Goal: Information Seeking & Learning: Check status

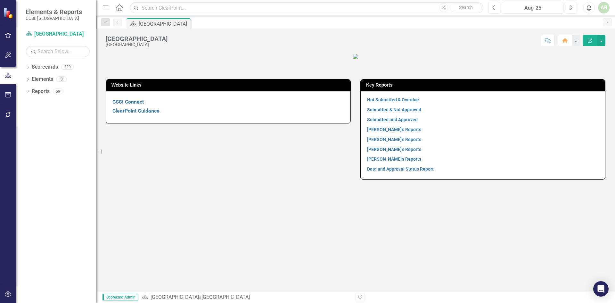
click at [181, 275] on div "Website Links CCSI Connect ClearPoint Guidance Key Reports Not Submitted & Over…" at bounding box center [355, 172] width 519 height 238
click at [29, 67] on icon at bounding box center [28, 67] width 2 height 3
click at [34, 77] on icon "Dropdown" at bounding box center [31, 79] width 5 height 4
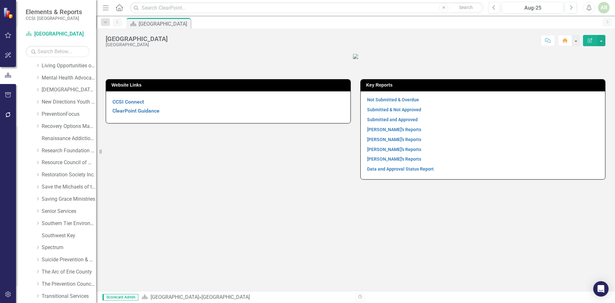
scroll to position [256, 0]
click at [45, 245] on link "Spectrum" at bounding box center [69, 247] width 54 height 7
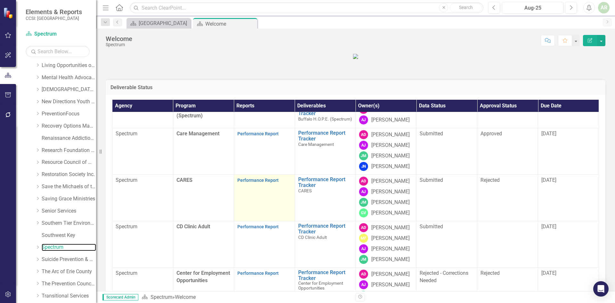
scroll to position [128, 0]
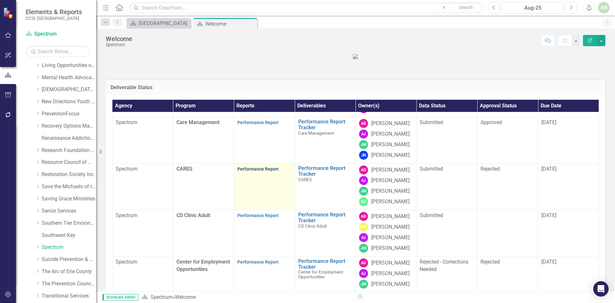
click at [264, 171] on link "Performance Report" at bounding box center [258, 168] width 41 height 5
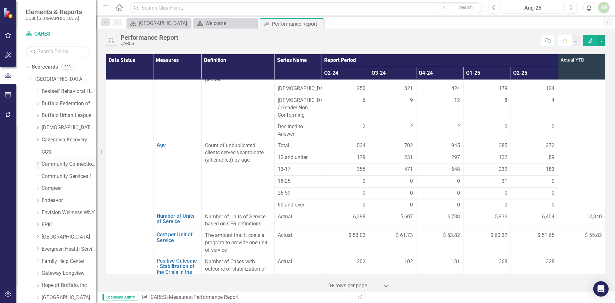
drag, startPoint x: 56, startPoint y: 161, endPoint x: 44, endPoint y: 164, distance: 12.9
click at [56, 161] on link "Community Connections of [GEOGRAPHIC_DATA]" at bounding box center [69, 164] width 54 height 7
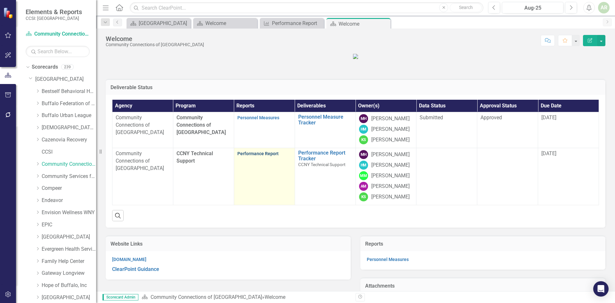
click at [262, 156] on link "Performance Report" at bounding box center [258, 153] width 41 height 5
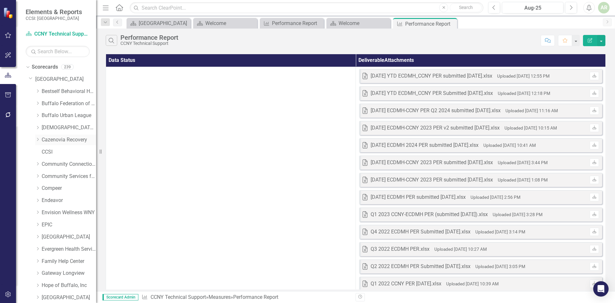
click at [45, 138] on link "Cazenovia Recovery" at bounding box center [69, 139] width 54 height 7
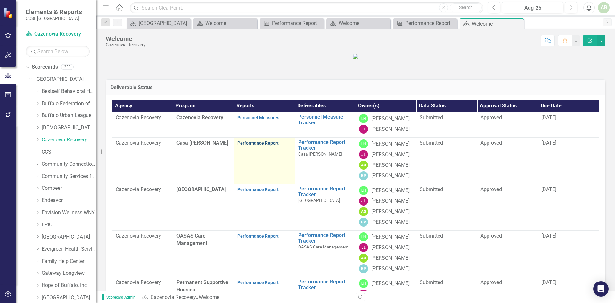
click at [247, 146] on link "Performance Report" at bounding box center [258, 142] width 41 height 5
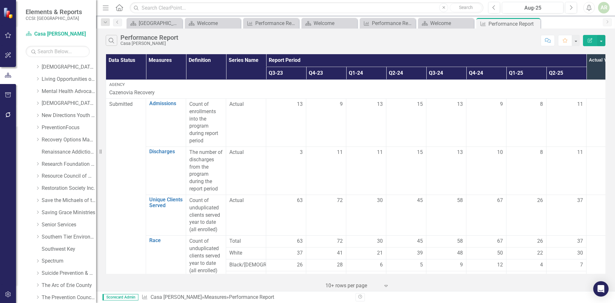
scroll to position [256, 0]
click at [38, 247] on icon at bounding box center [38, 247] width 2 height 3
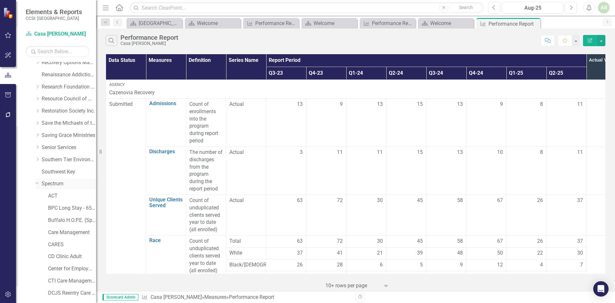
scroll to position [321, 0]
click at [59, 243] on link "CARES" at bounding box center [72, 243] width 48 height 7
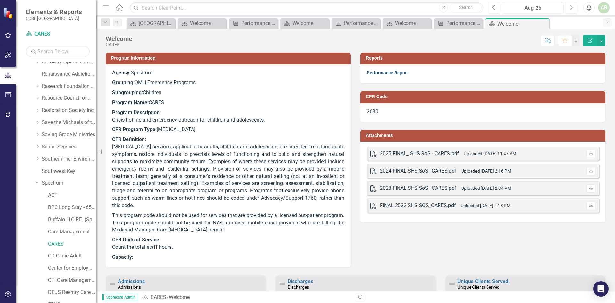
click at [375, 73] on link "Performance Report" at bounding box center [387, 72] width 41 height 5
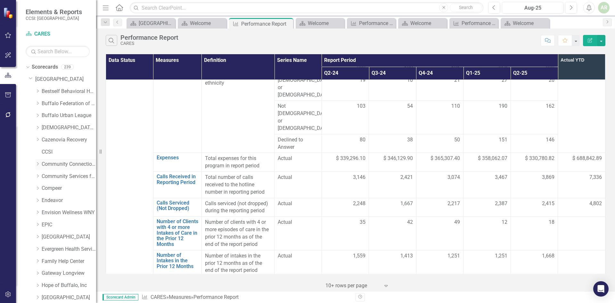
click at [38, 163] on icon "Dropdown" at bounding box center [37, 164] width 5 height 4
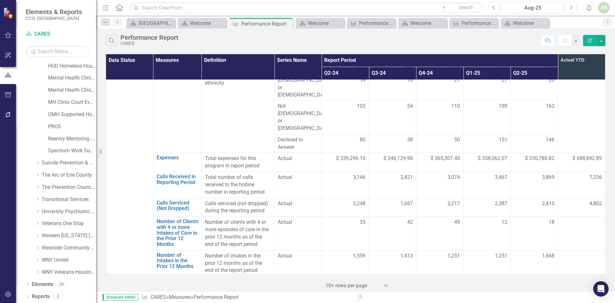
scroll to position [584, 0]
click at [38, 209] on icon "Dropdown" at bounding box center [37, 211] width 5 height 4
click at [53, 234] on link "UPP" at bounding box center [72, 235] width 48 height 7
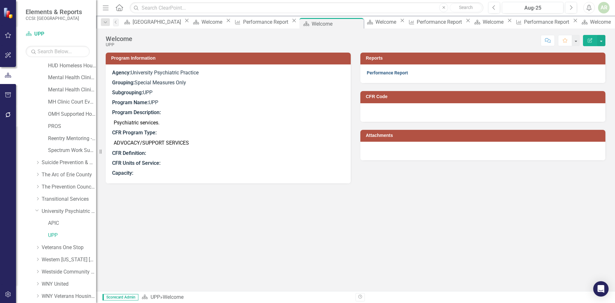
click at [380, 74] on link "Performance Report" at bounding box center [387, 72] width 41 height 5
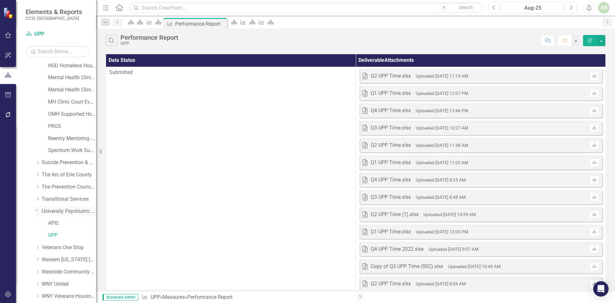
click at [68, 209] on link "University Psychiatric Practice" at bounding box center [69, 211] width 54 height 7
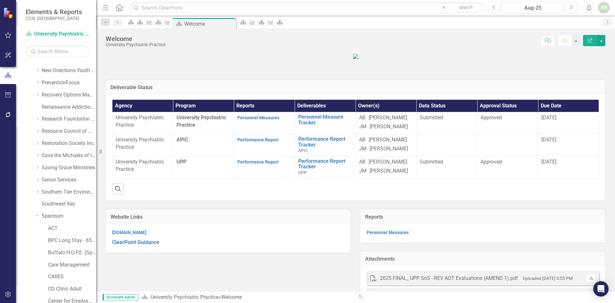
scroll to position [295, 0]
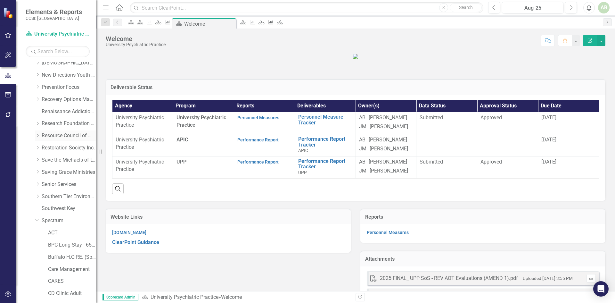
click at [39, 136] on icon "Dropdown" at bounding box center [37, 136] width 5 height 4
click at [58, 148] on link "Resource Center" at bounding box center [72, 147] width 48 height 7
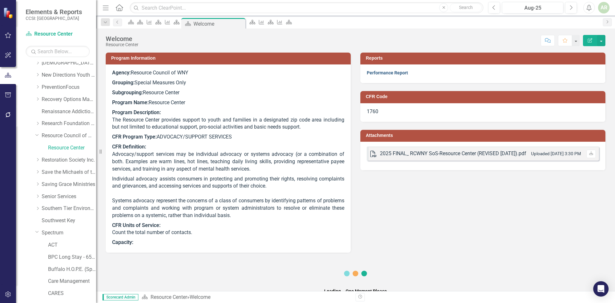
click at [390, 73] on link "Performance Report" at bounding box center [387, 72] width 41 height 5
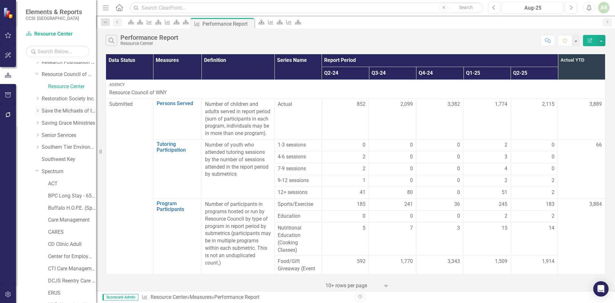
scroll to position [359, 0]
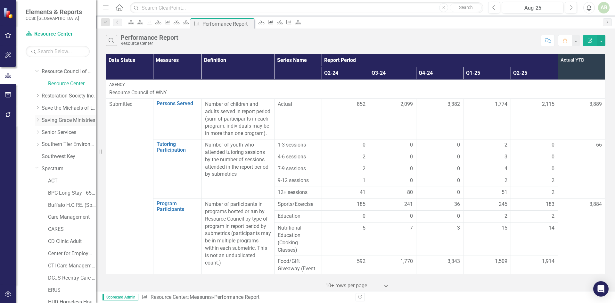
click at [41, 119] on div "Dropdown" at bounding box center [38, 120] width 6 height 5
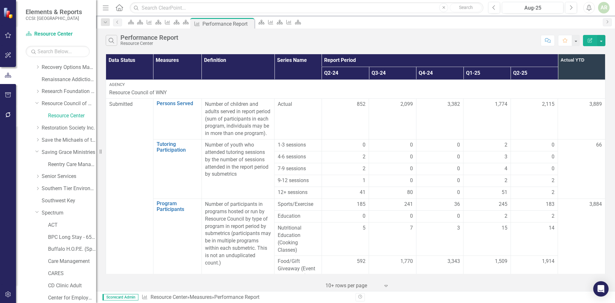
click at [128, 283] on div "‹ Previous 1 (current) › Next 10+ rows per page Expand" at bounding box center [356, 283] width 500 height 16
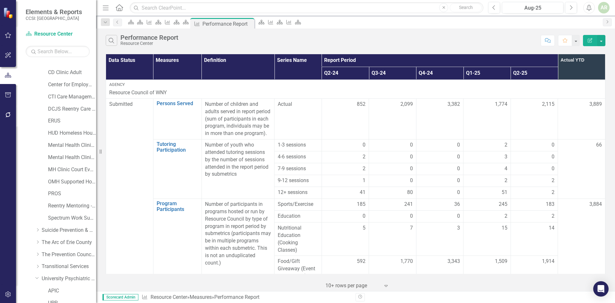
scroll to position [584, 0]
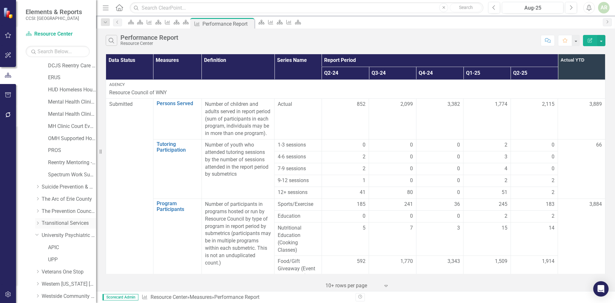
click at [38, 221] on icon "Dropdown" at bounding box center [37, 223] width 5 height 4
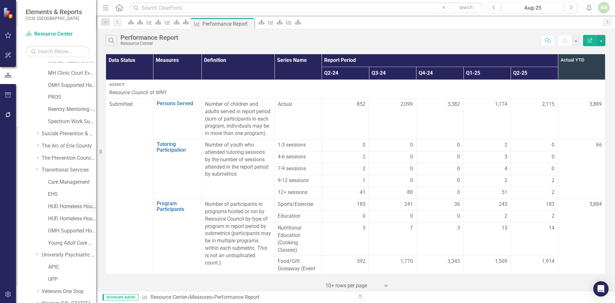
scroll to position [648, 0]
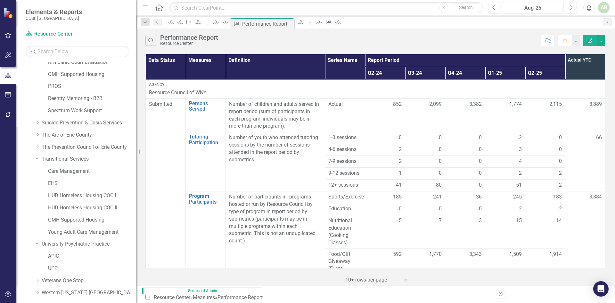
drag, startPoint x: 100, startPoint y: 153, endPoint x: 136, endPoint y: 151, distance: 35.6
click at [136, 151] on div "Resize" at bounding box center [138, 151] width 5 height 303
click at [93, 195] on link "HUD Homeless Housing COC I" at bounding box center [92, 195] width 88 height 7
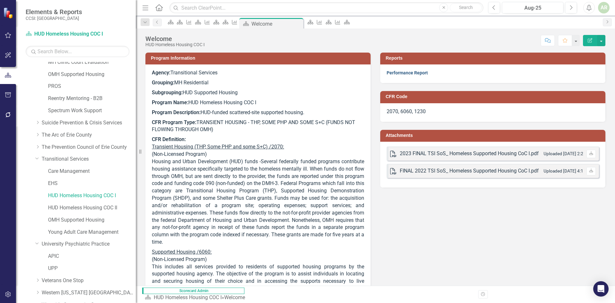
click at [396, 73] on link "Performance Report" at bounding box center [407, 72] width 41 height 5
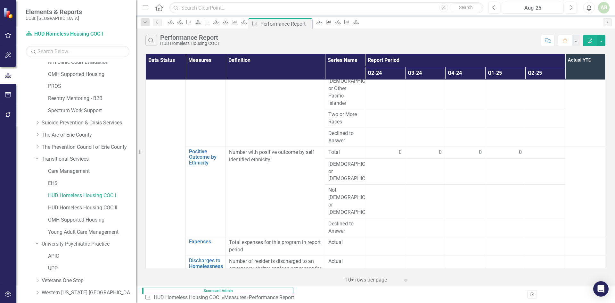
scroll to position [641, 0]
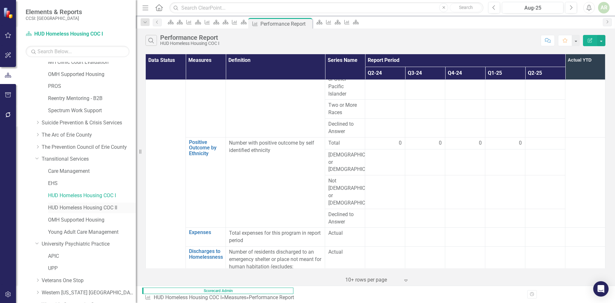
click at [73, 206] on link "HUD Homeless Housing COC II" at bounding box center [92, 207] width 88 height 7
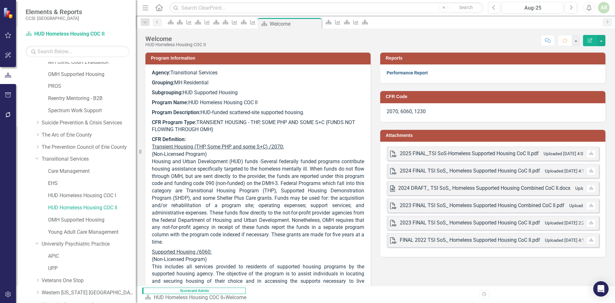
click at [414, 71] on link "Performance Report" at bounding box center [407, 72] width 41 height 5
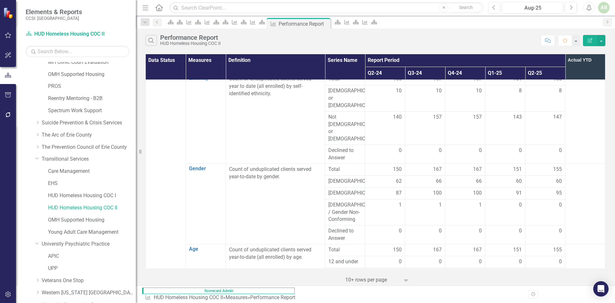
scroll to position [256, 0]
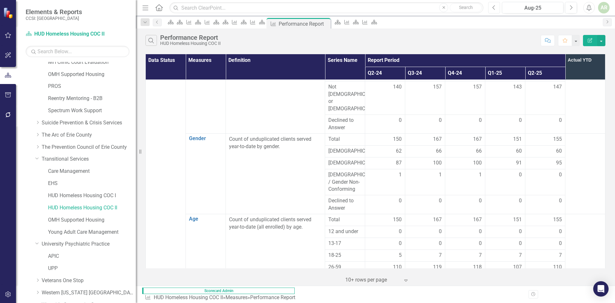
click at [493, 7] on icon "button" at bounding box center [494, 7] width 3 height 4
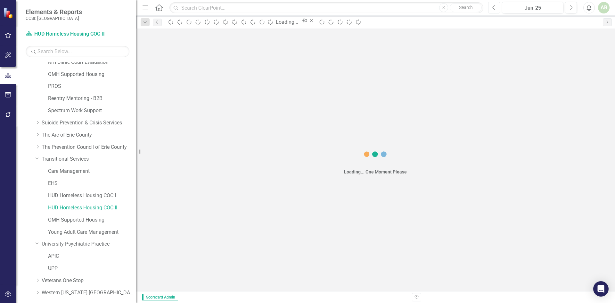
click at [493, 8] on icon "Previous" at bounding box center [495, 8] width 4 height 6
click at [494, 8] on icon "Previous" at bounding box center [495, 8] width 4 height 6
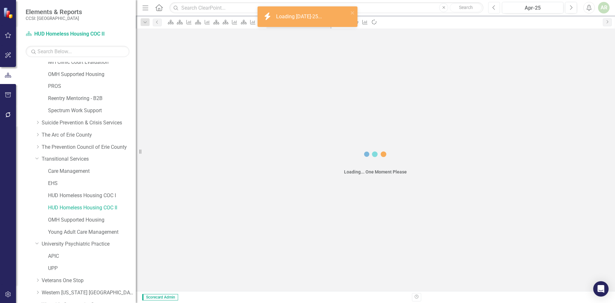
click at [494, 8] on icon "Previous" at bounding box center [495, 8] width 4 height 6
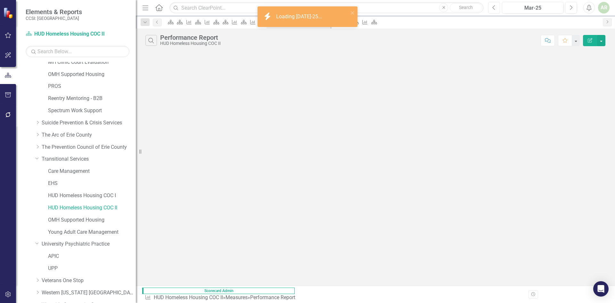
click at [495, 8] on icon "Previous" at bounding box center [495, 8] width 4 height 6
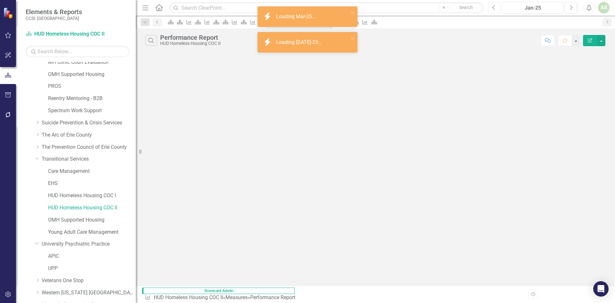
click at [495, 8] on icon "Previous" at bounding box center [495, 8] width 4 height 6
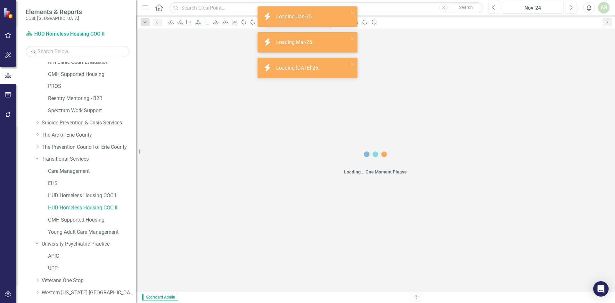
click at [495, 8] on icon "Previous" at bounding box center [495, 8] width 4 height 6
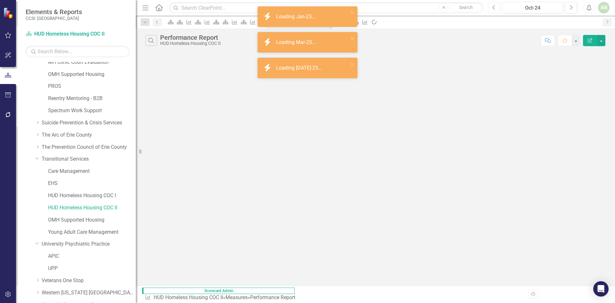
click at [495, 8] on icon "Previous" at bounding box center [495, 8] width 4 height 6
